Goal: Information Seeking & Learning: Learn about a topic

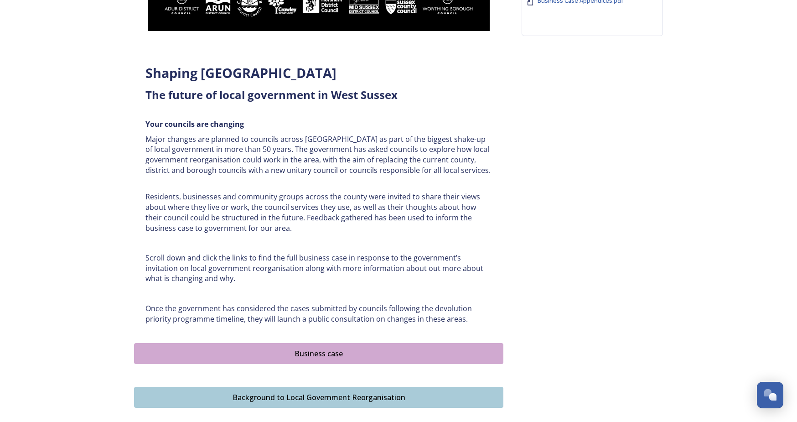
scroll to position [319, 0]
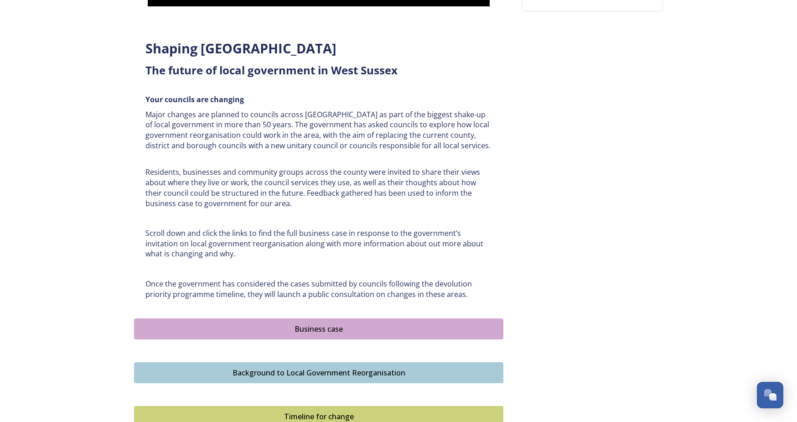
click at [407, 319] on button "Business case" at bounding box center [318, 328] width 369 height 21
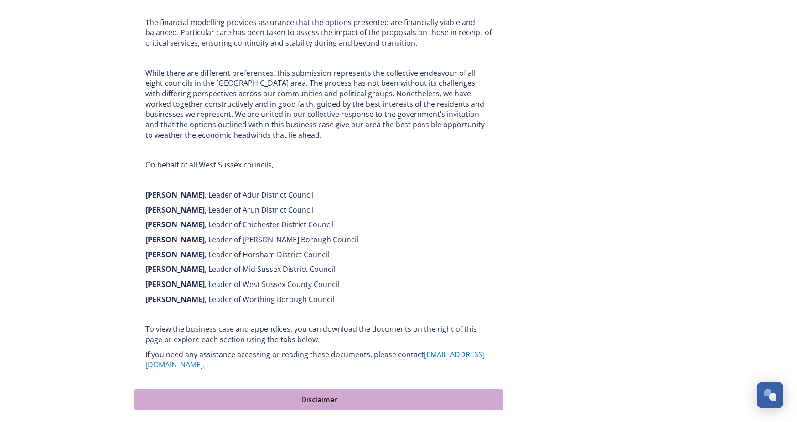
scroll to position [592, 0]
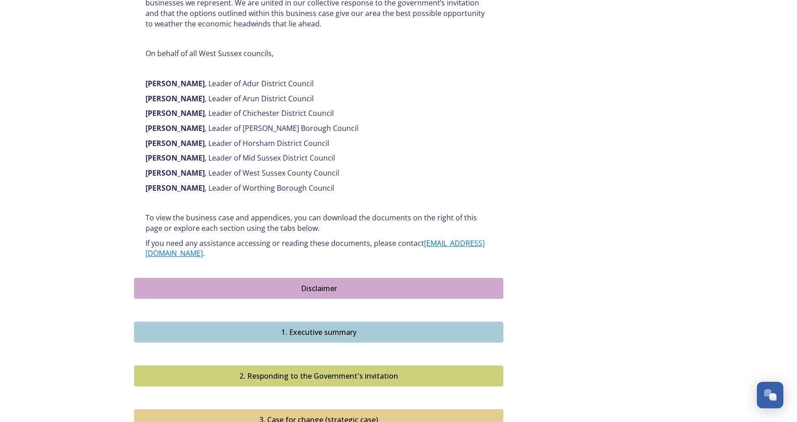
click at [304, 283] on div "Disclaimer" at bounding box center [318, 288] width 359 height 11
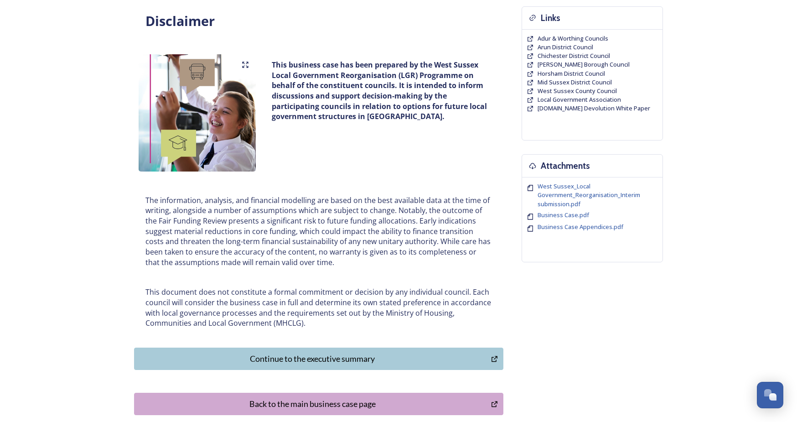
scroll to position [162, 0]
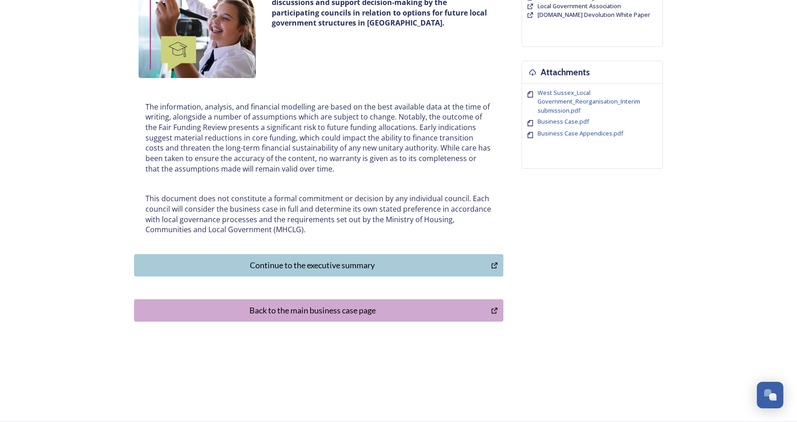
click at [384, 267] on div "Continue to the executive summary" at bounding box center [312, 265] width 347 height 12
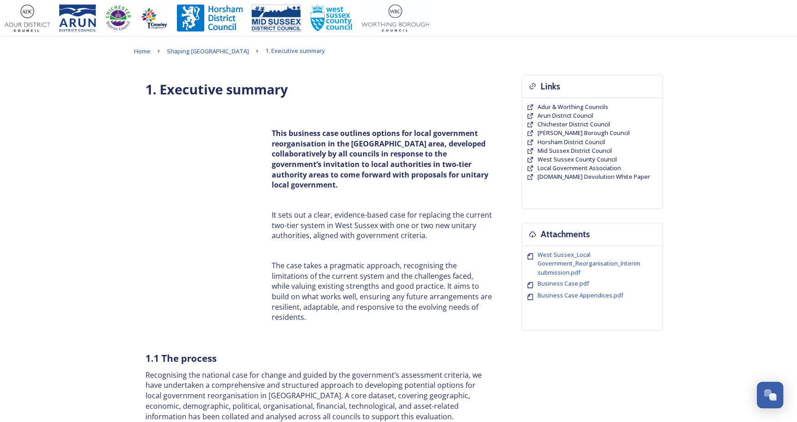
click at [250, 185] on div "This business case outlines options for local government reorganisation in the …" at bounding box center [318, 225] width 369 height 214
click at [356, 258] on div "This business case outlines options for local government reorganisation in the …" at bounding box center [382, 225] width 234 height 205
click at [343, 172] on strong "This business case outlines options for local government reorganisation in the …" at bounding box center [381, 159] width 218 height 62
click at [189, 202] on div "This business case outlines options for local government reorganisation in the …" at bounding box center [318, 225] width 369 height 214
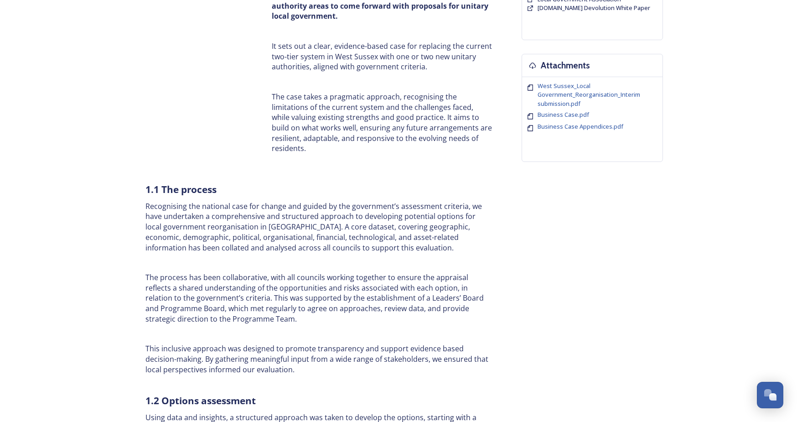
scroll to position [182, 0]
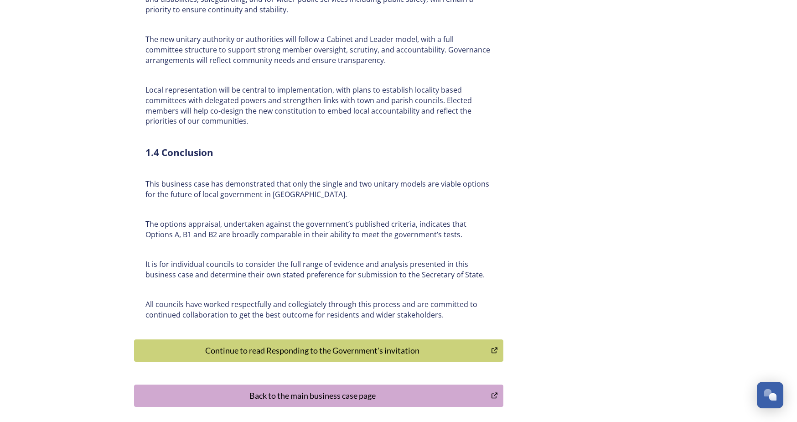
scroll to position [2092, 0]
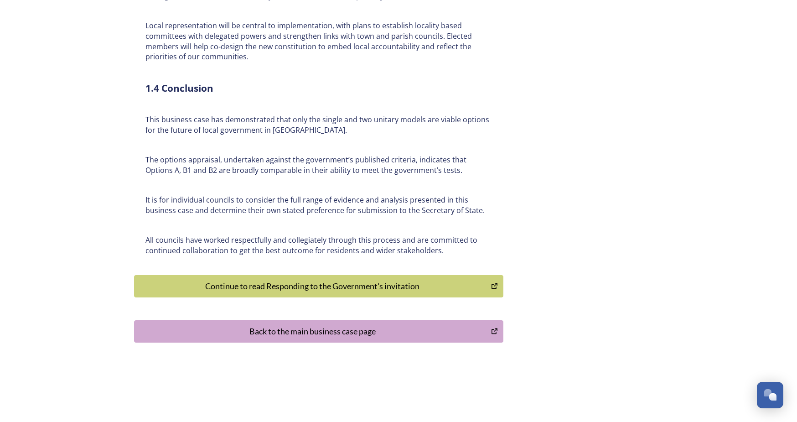
click at [312, 280] on div "Continue to read Responding to the Government's invitation" at bounding box center [312, 286] width 347 height 12
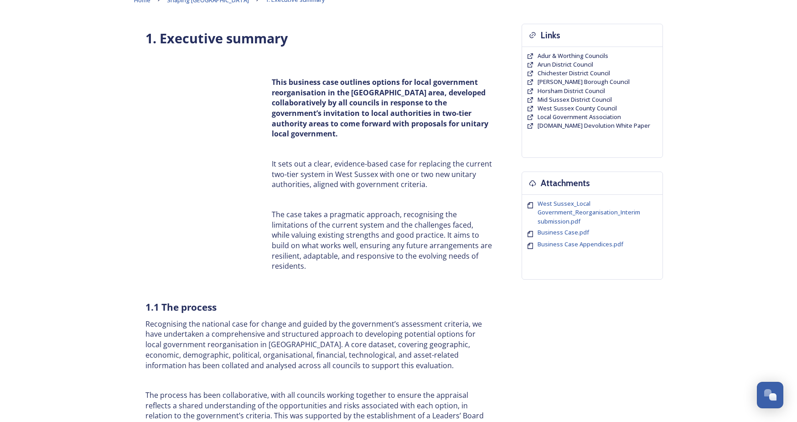
scroll to position [0, 0]
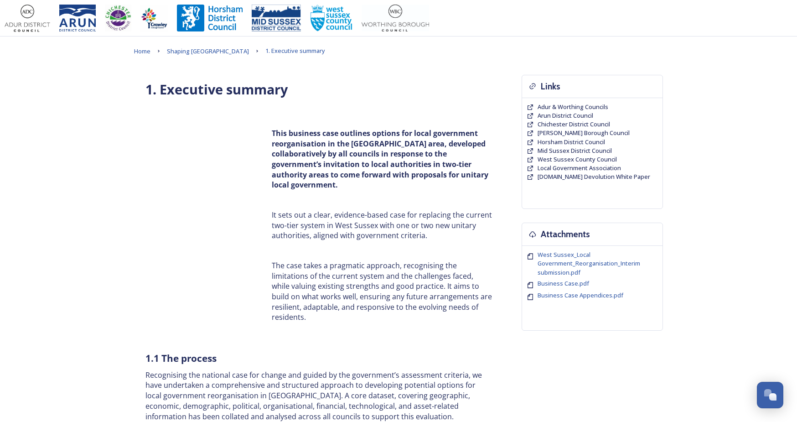
click at [202, 160] on div "This business case outlines options for local government reorganisation in the …" at bounding box center [318, 225] width 369 height 214
drag, startPoint x: 183, startPoint y: 219, endPoint x: 194, endPoint y: 250, distance: 33.4
click at [183, 226] on div "This business case outlines options for local government reorganisation in the …" at bounding box center [318, 225] width 369 height 214
click at [195, 251] on div "This business case outlines options for local government reorganisation in the …" at bounding box center [318, 225] width 369 height 214
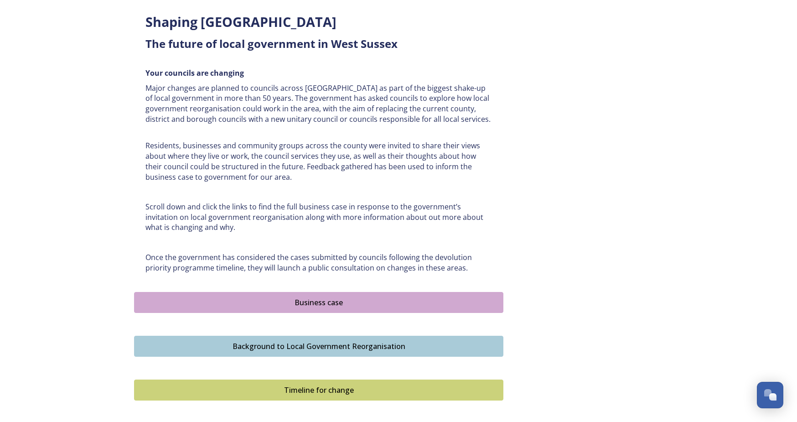
scroll to position [329, 0]
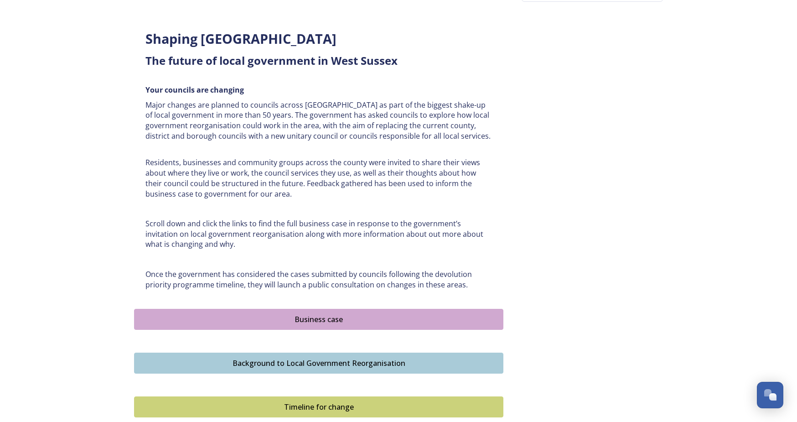
click at [332, 314] on div "Business case" at bounding box center [318, 319] width 359 height 11
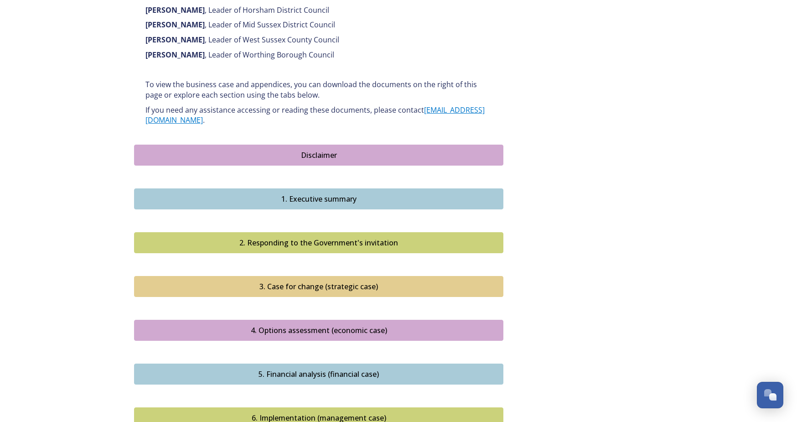
scroll to position [820, 0]
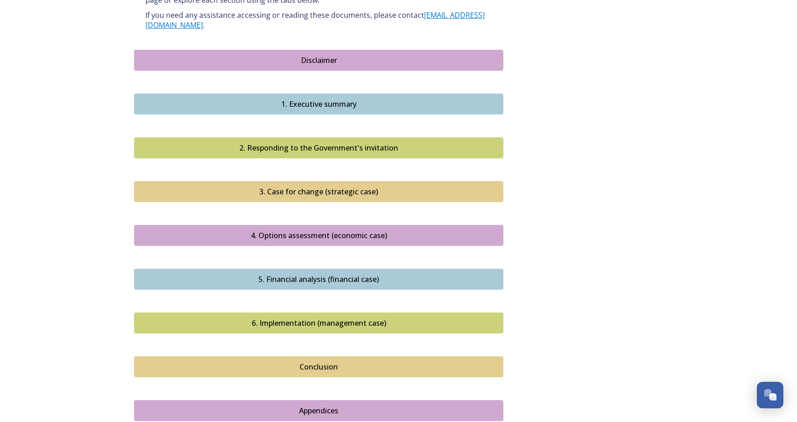
click at [309, 56] on button "Disclaimer" at bounding box center [318, 60] width 369 height 21
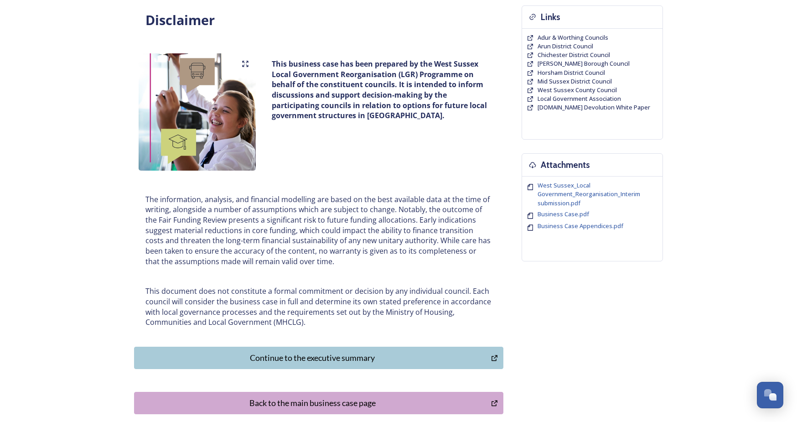
scroll to position [162, 0]
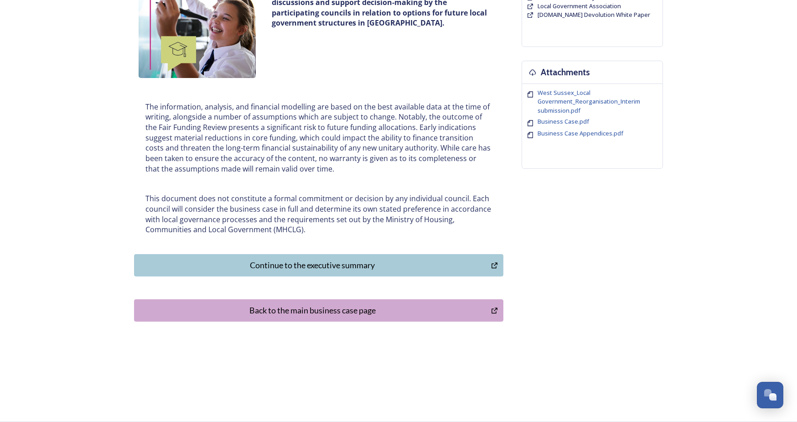
click at [337, 260] on div "Continue to the executive summary" at bounding box center [312, 265] width 347 height 12
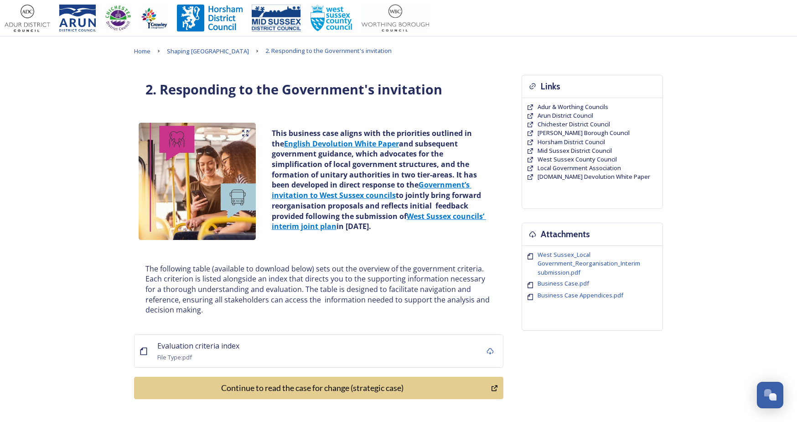
click at [367, 118] on div "This business case aligns with the priorities outlined in the English Devolutio…" at bounding box center [318, 181] width 369 height 126
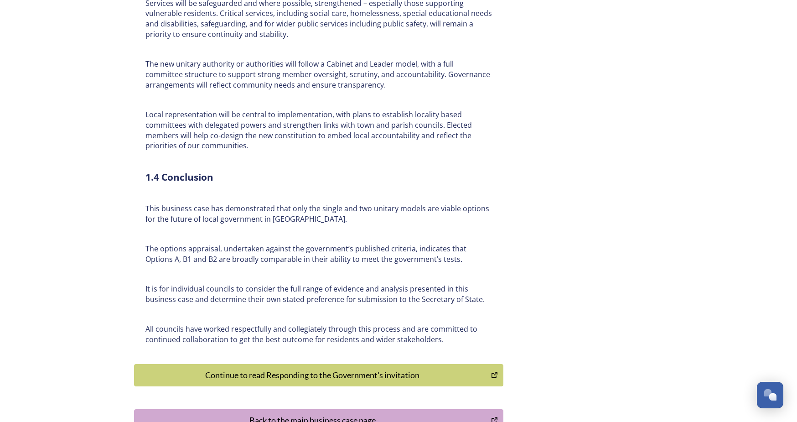
scroll to position [2092, 0]
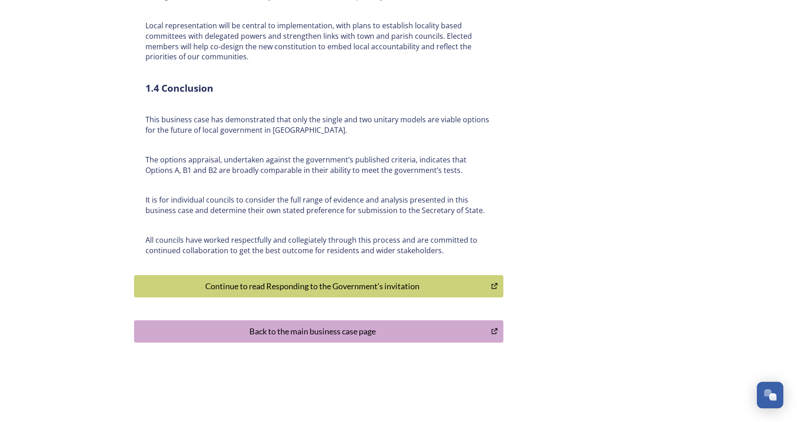
click at [304, 280] on div "Continue to read Responding to the Government's invitation" at bounding box center [312, 286] width 347 height 12
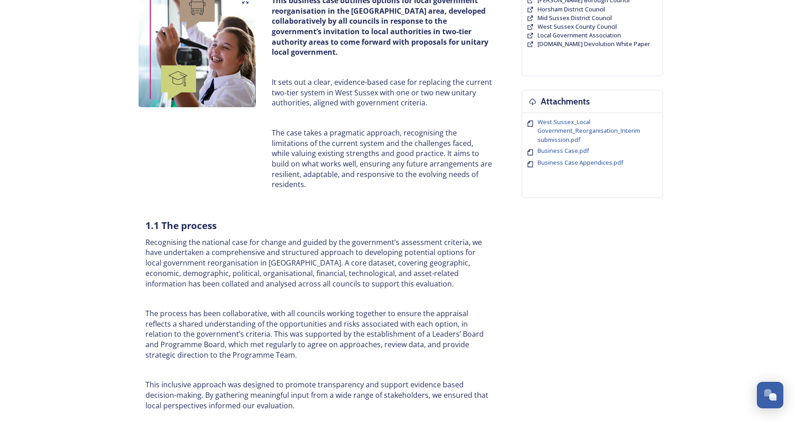
scroll to position [0, 0]
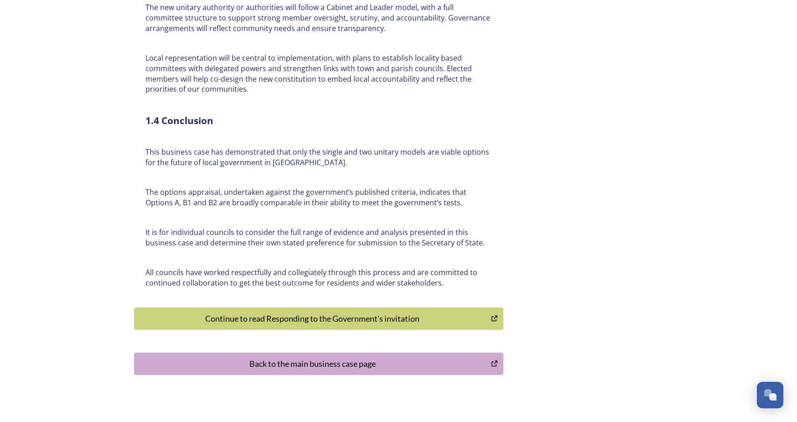
scroll to position [2092, 0]
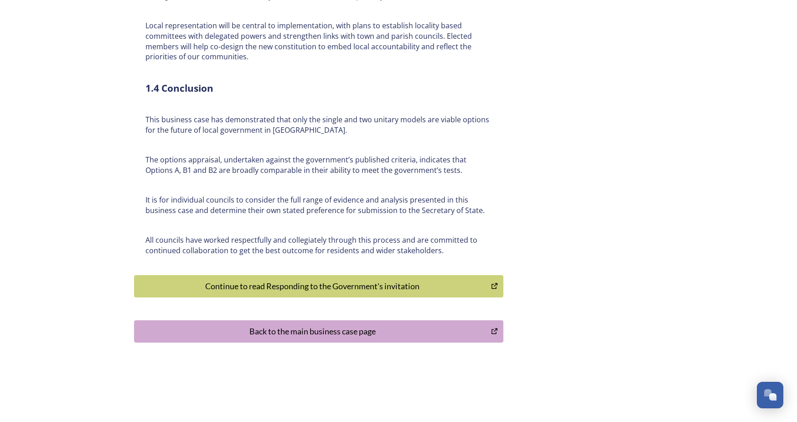
click at [341, 280] on div "Continue to read Responding to the Government's invitation" at bounding box center [312, 286] width 347 height 12
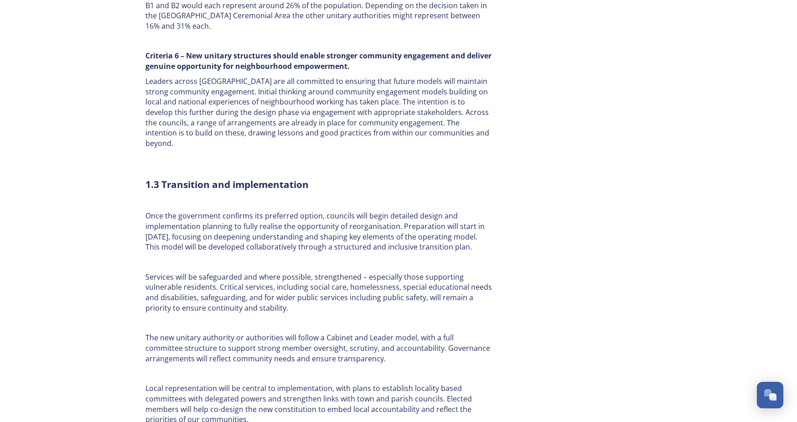
scroll to position [1591, 0]
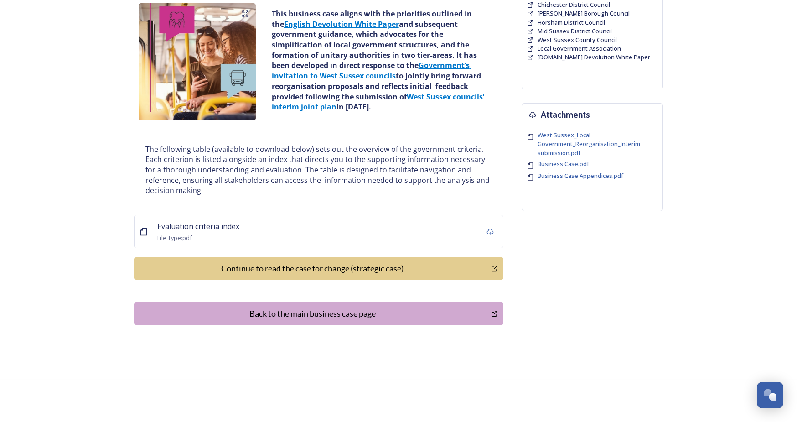
scroll to position [123, 0]
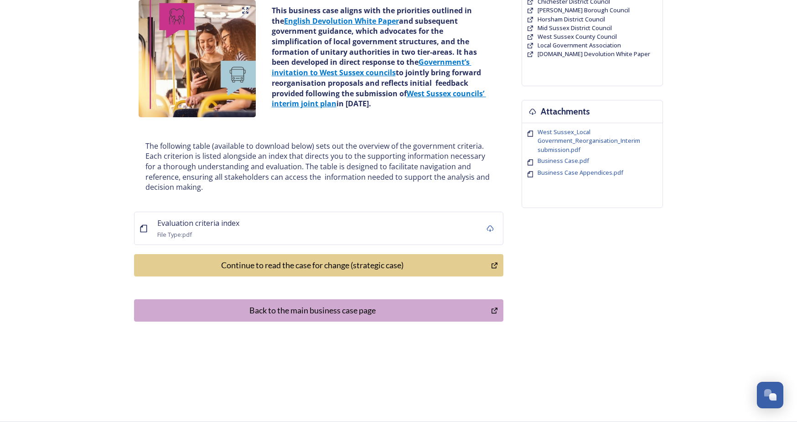
click at [321, 271] on div "Continue to read the case for change (strategic case)" at bounding box center [312, 265] width 347 height 12
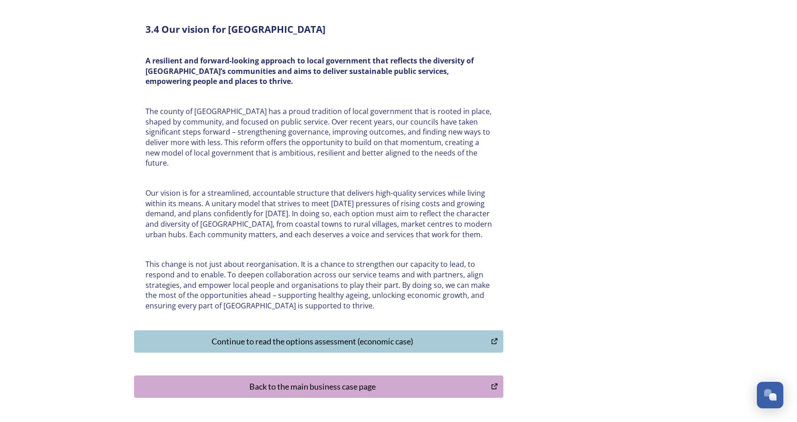
scroll to position [2831, 0]
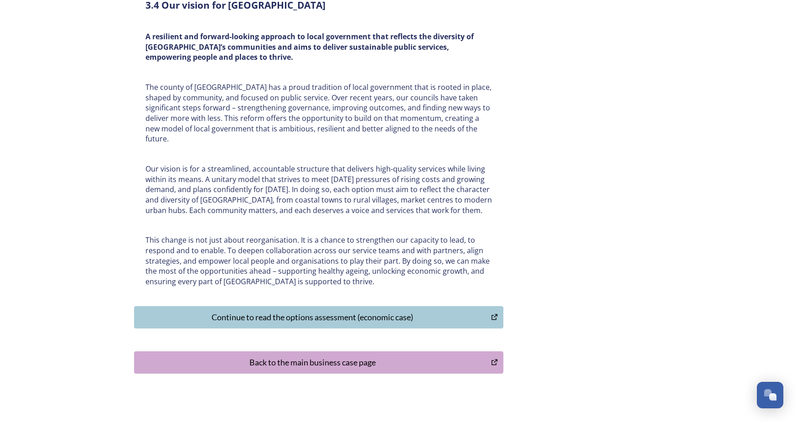
click at [320, 311] on div "Continue to read the options assessment (economic case)" at bounding box center [312, 317] width 347 height 12
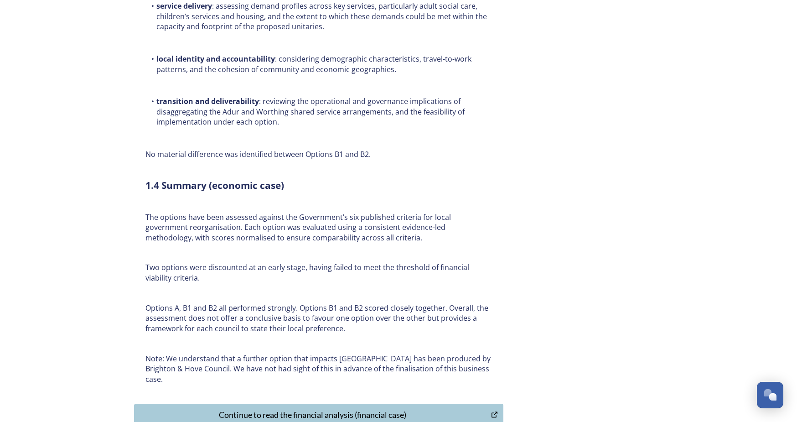
scroll to position [6684, 0]
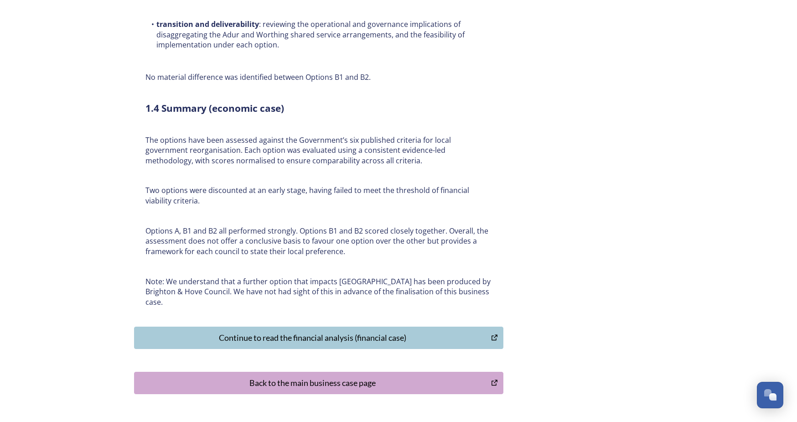
click at [324, 331] on div "Continue to read the financial analysis (financial case)" at bounding box center [312, 337] width 347 height 12
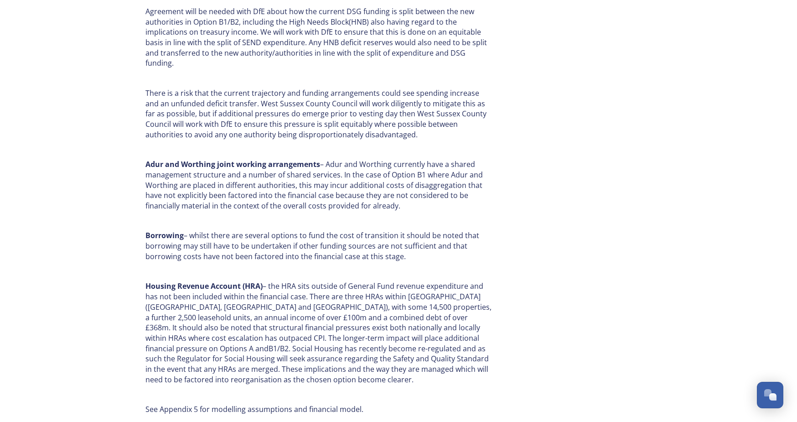
scroll to position [4707, 0]
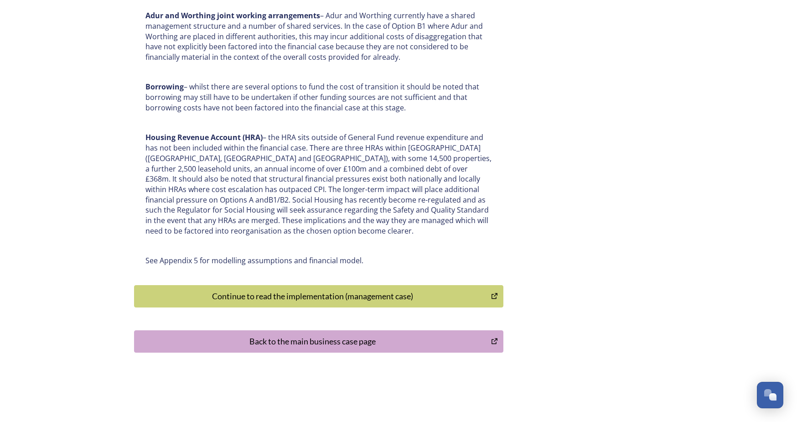
click at [277, 290] on div "Continue to read the implementation (management case)" at bounding box center [312, 296] width 347 height 12
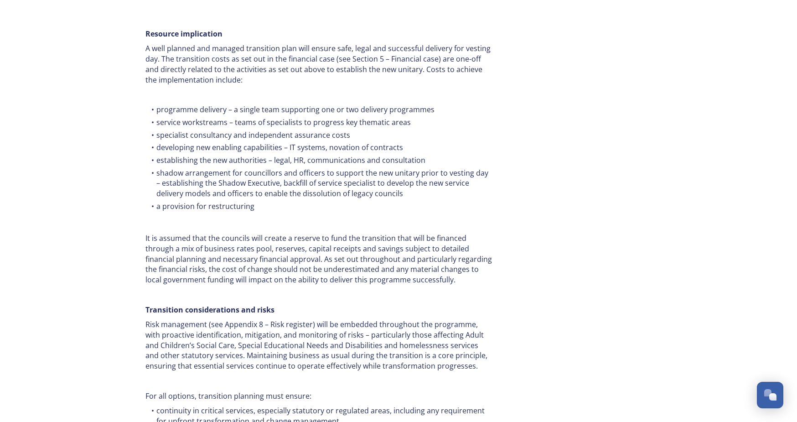
scroll to position [3980, 0]
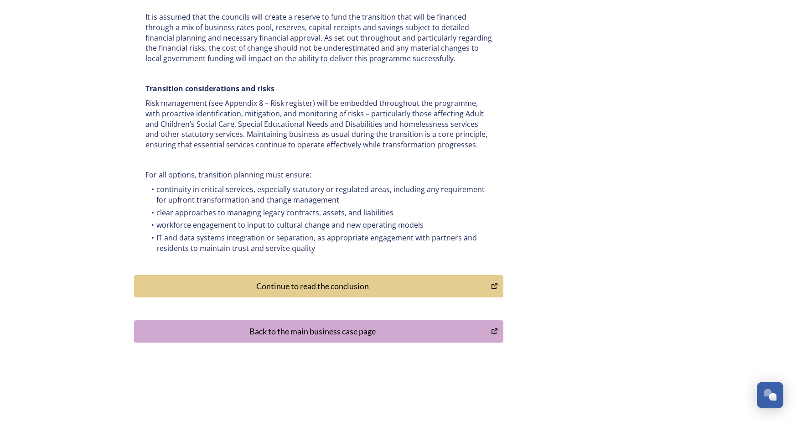
click at [312, 280] on div "Continue to read the conclusion" at bounding box center [312, 286] width 347 height 12
